Goal: Information Seeking & Learning: Learn about a topic

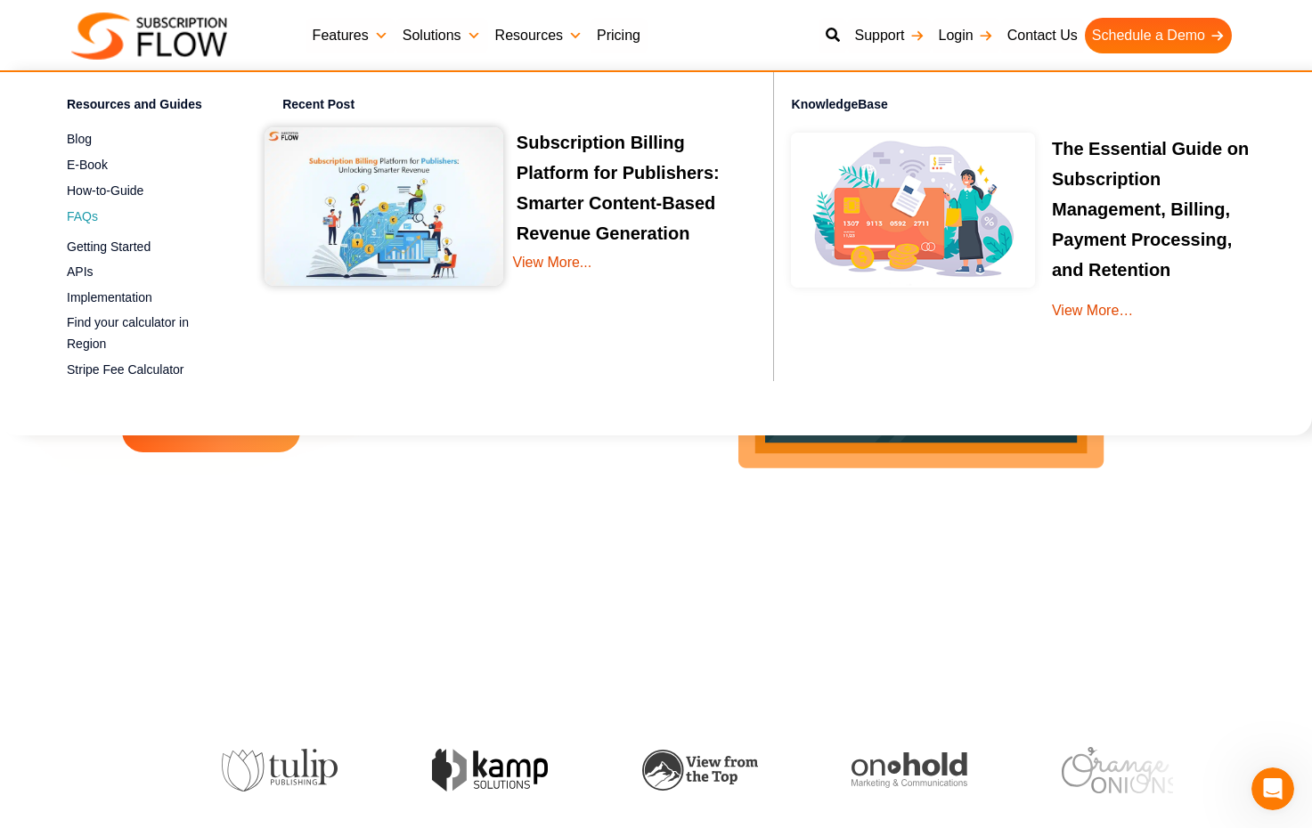
click at [88, 213] on span "FAQs" at bounding box center [82, 216] width 31 height 19
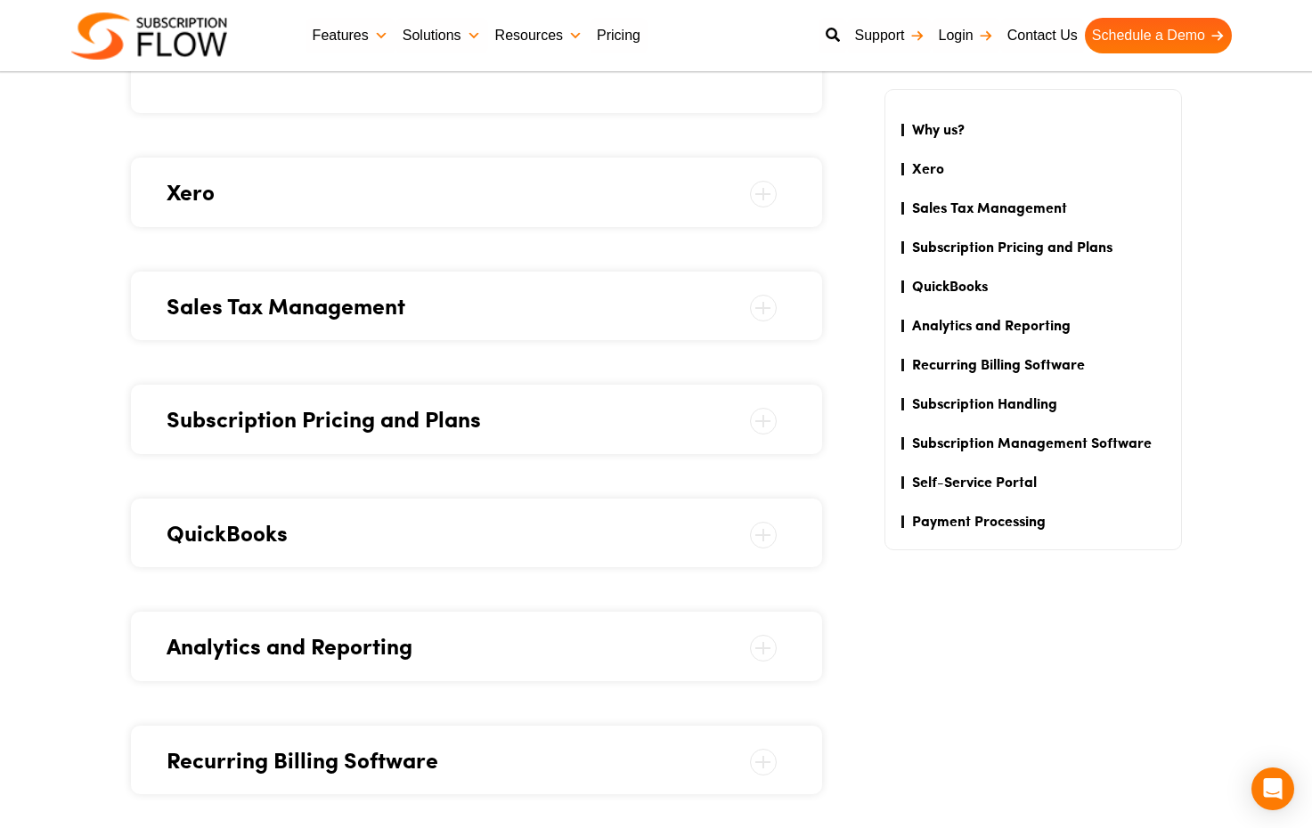
scroll to position [1603, 0]
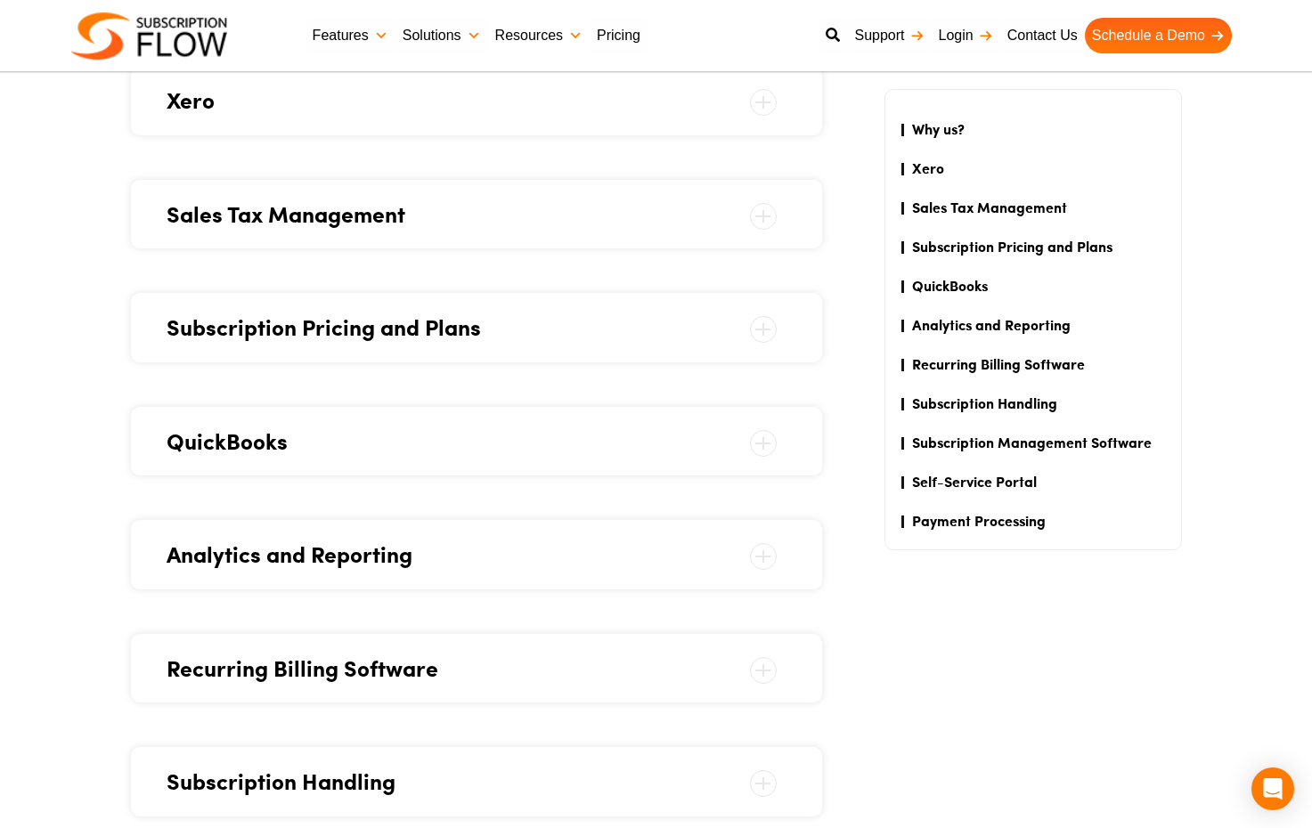
click at [308, 311] on span "Subscription Pricing and Plans" at bounding box center [477, 328] width 620 height 34
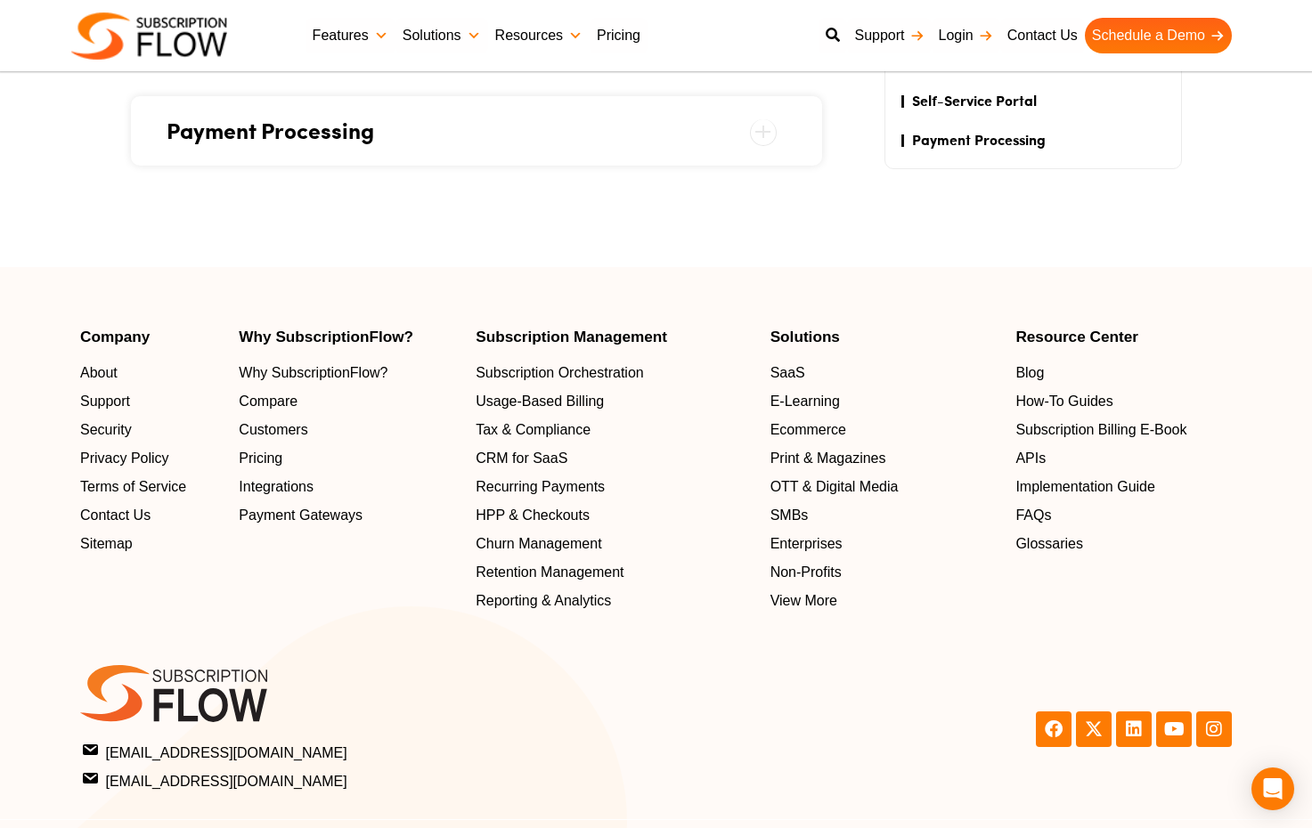
scroll to position [2760, 0]
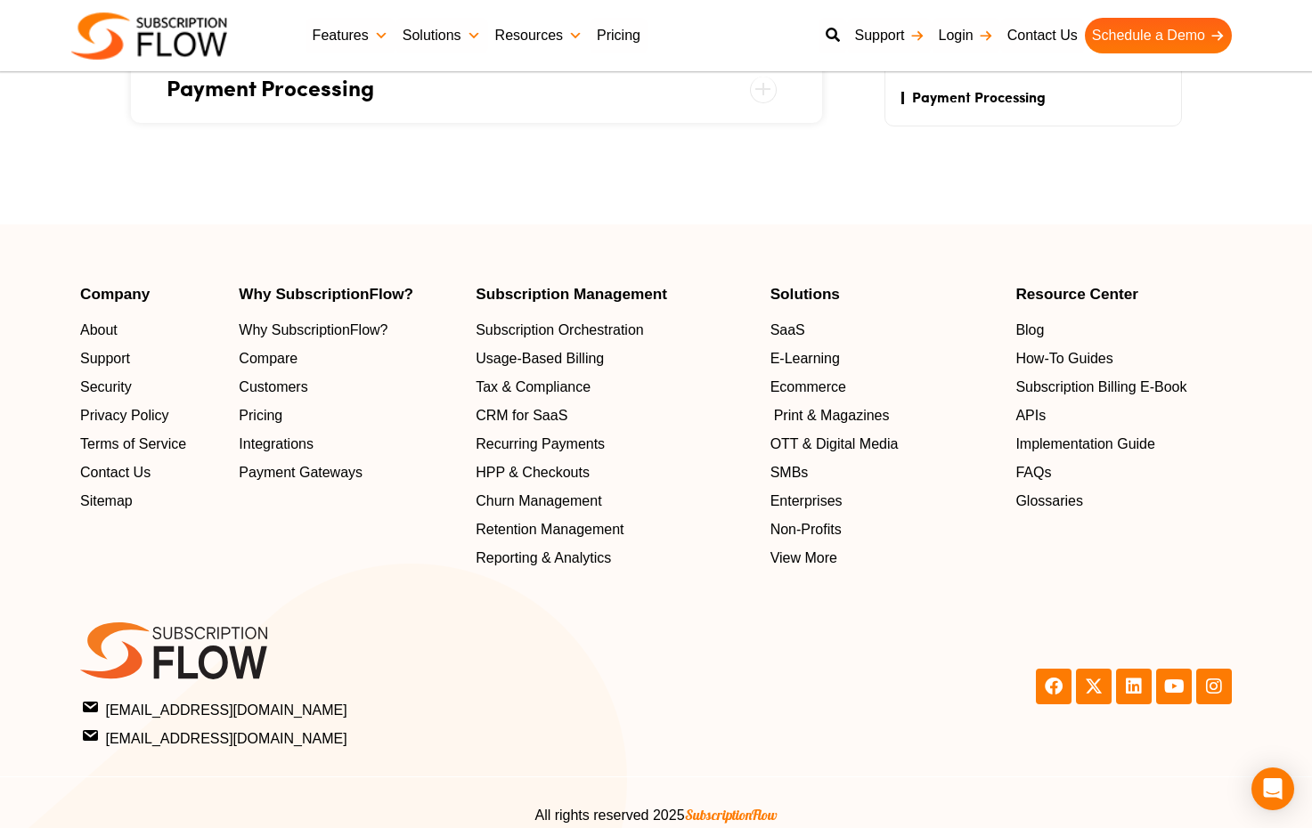
click at [808, 415] on span "Print & Magazines" at bounding box center [832, 415] width 116 height 21
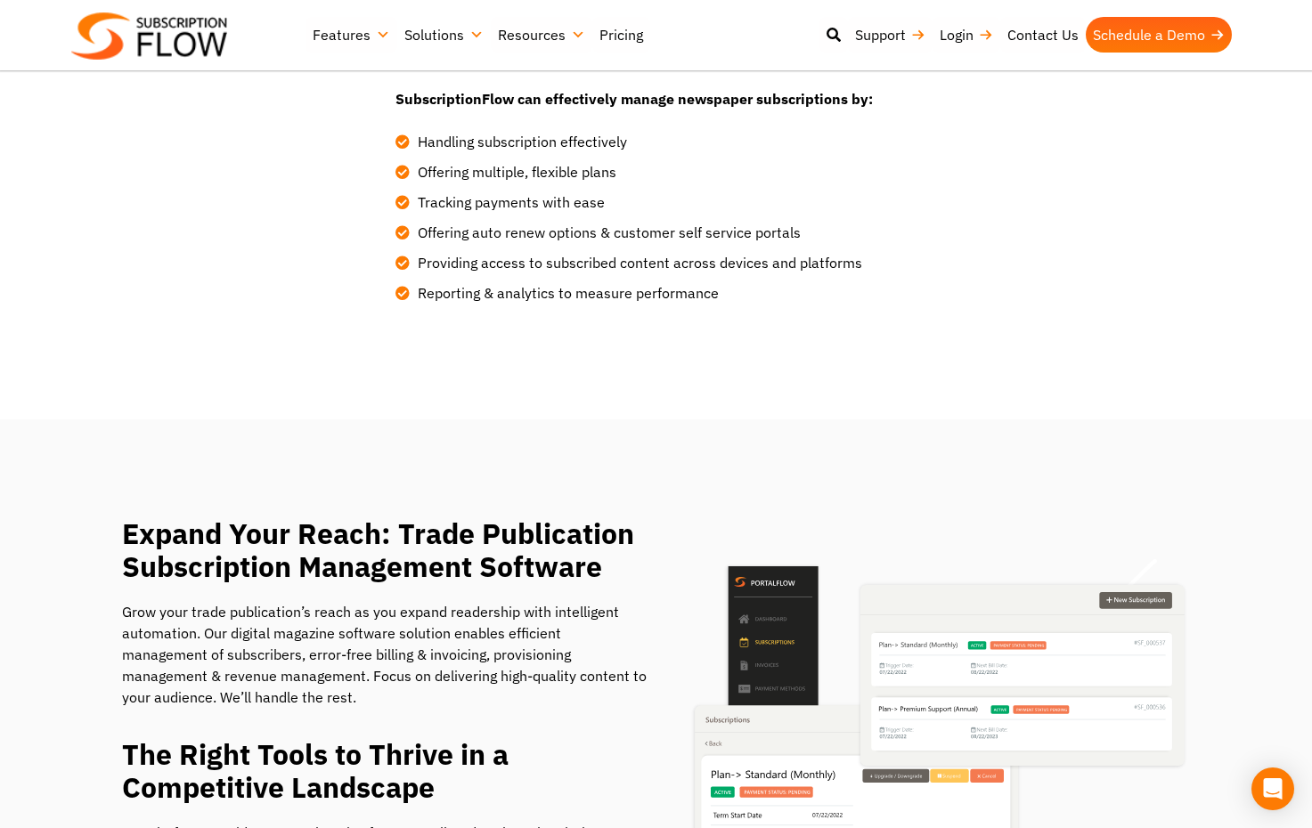
scroll to position [3829, 0]
